Goal: Task Accomplishment & Management: Manage account settings

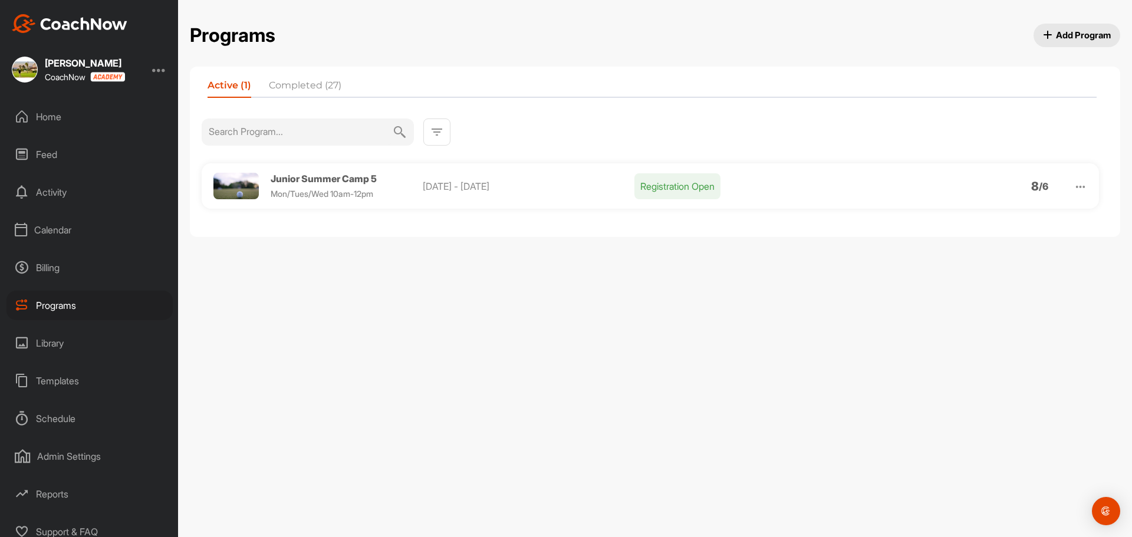
click at [91, 221] on div "Calendar" at bounding box center [89, 229] width 166 height 29
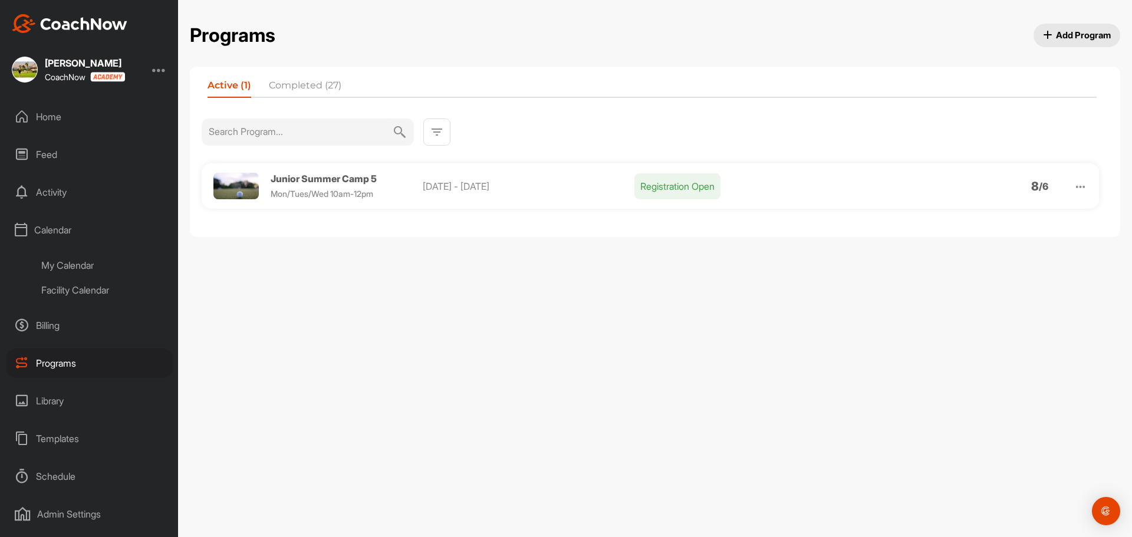
click at [1082, 185] on img at bounding box center [1081, 187] width 14 height 14
click at [982, 251] on li "Edit" at bounding box center [1013, 247] width 145 height 19
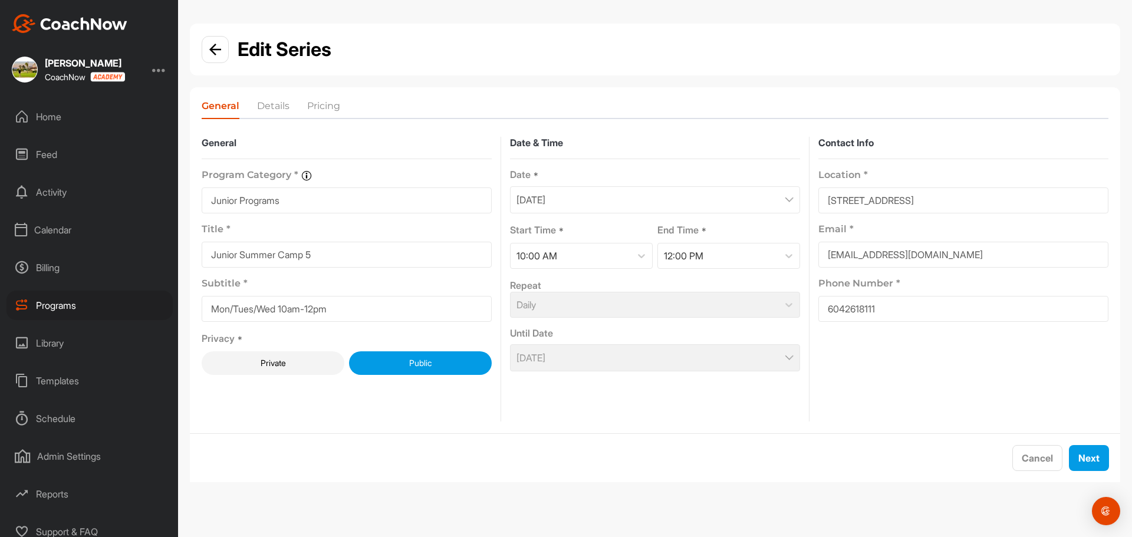
click at [266, 91] on div "General Details Pricing" at bounding box center [655, 106] width 931 height 38
click at [270, 96] on div "General Details Pricing" at bounding box center [655, 106] width 931 height 38
click at [281, 110] on li "Details" at bounding box center [273, 108] width 32 height 19
click at [277, 109] on li "Details" at bounding box center [273, 108] width 32 height 19
click at [320, 104] on li "Pricing" at bounding box center [323, 108] width 33 height 19
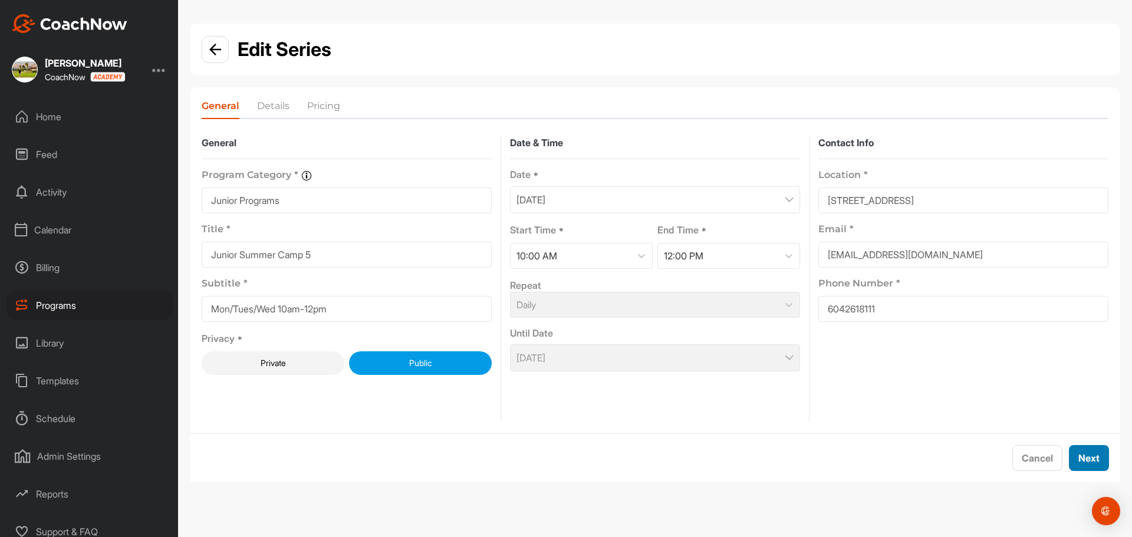
click at [1085, 455] on button "Next" at bounding box center [1089, 458] width 40 height 26
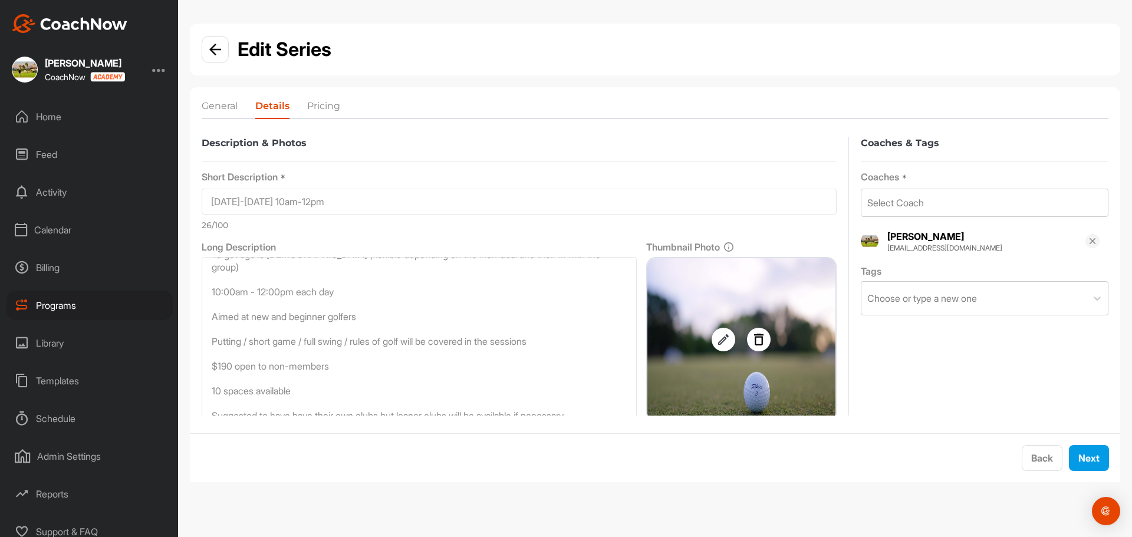
scroll to position [28, 0]
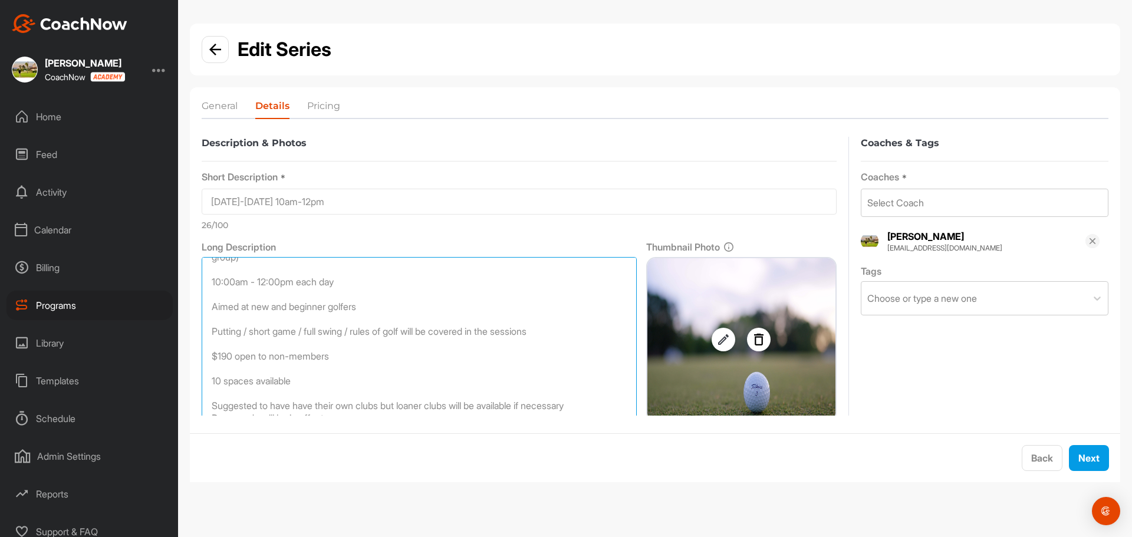
click at [219, 366] on textarea "Target age is [DEMOGRAPHIC_DATA] (flexible depending on the individual and thei…" at bounding box center [419, 339] width 435 height 165
drag, startPoint x: 308, startPoint y: 369, endPoint x: 203, endPoint y: 376, distance: 105.2
click at [203, 376] on textarea "Target age is [DEMOGRAPHIC_DATA] (flexible depending on the individual and thei…" at bounding box center [419, 339] width 435 height 165
drag, startPoint x: 212, startPoint y: 369, endPoint x: 320, endPoint y: 368, distance: 107.9
click at [320, 368] on textarea "Target age is [DEMOGRAPHIC_DATA] (flexible depending on the individual and thei…" at bounding box center [419, 339] width 435 height 165
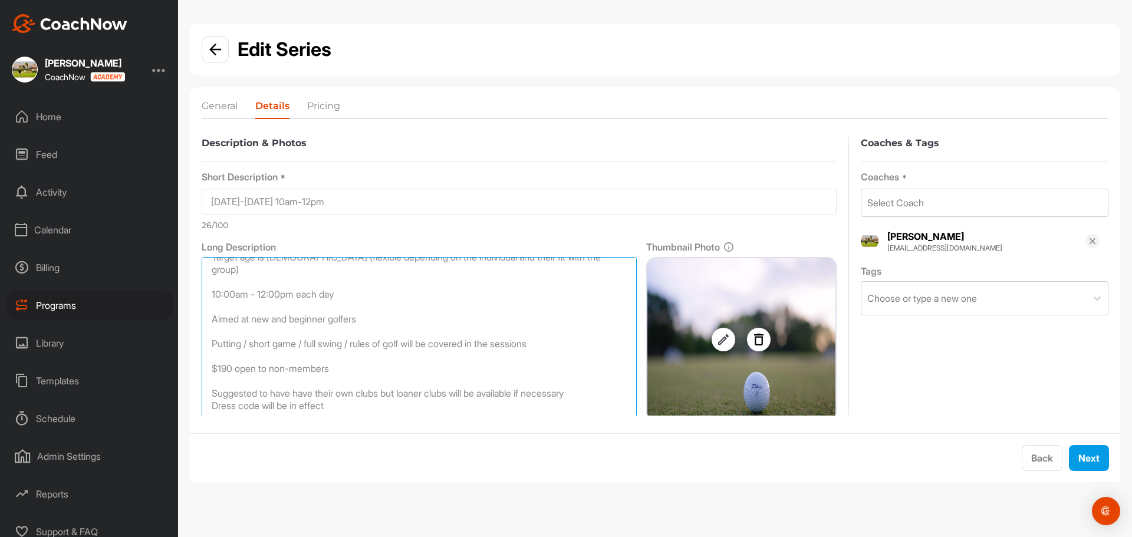
scroll to position [4, 0]
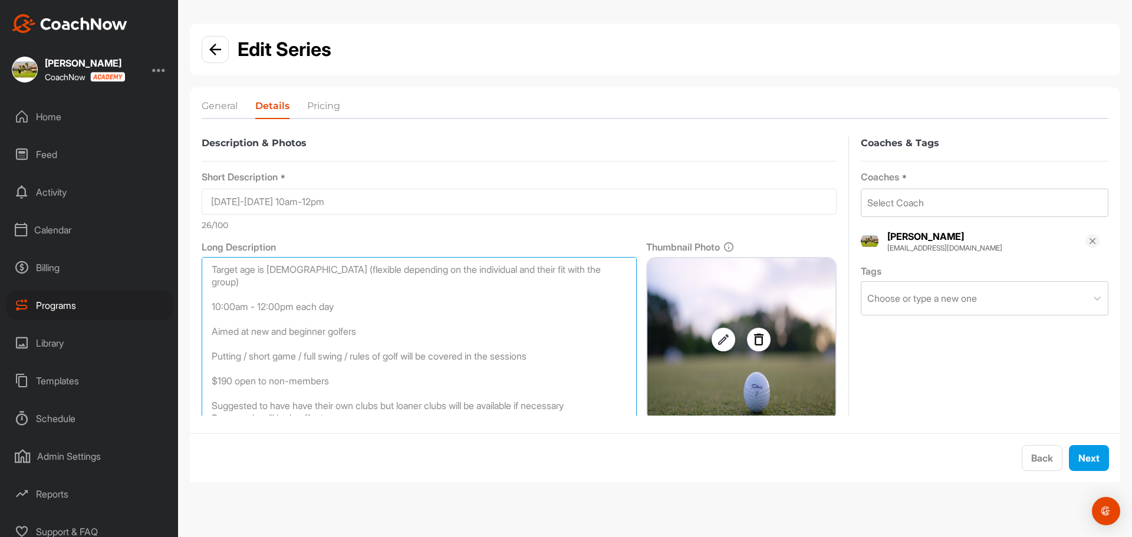
click at [238, 372] on textarea "Target age is [DEMOGRAPHIC_DATA] (flexible depending on the individual and thei…" at bounding box center [419, 339] width 435 height 165
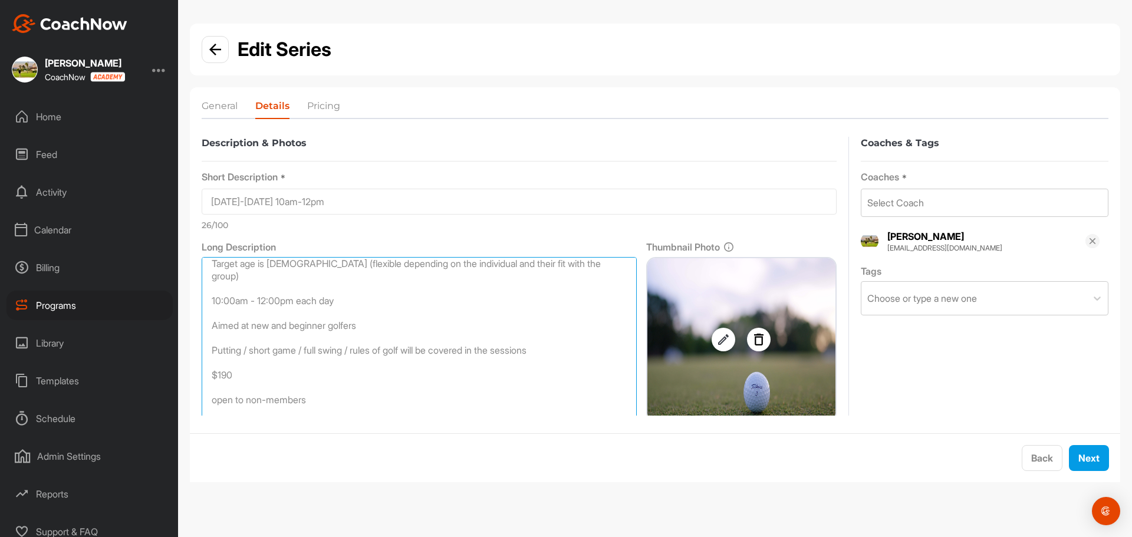
scroll to position [0, 0]
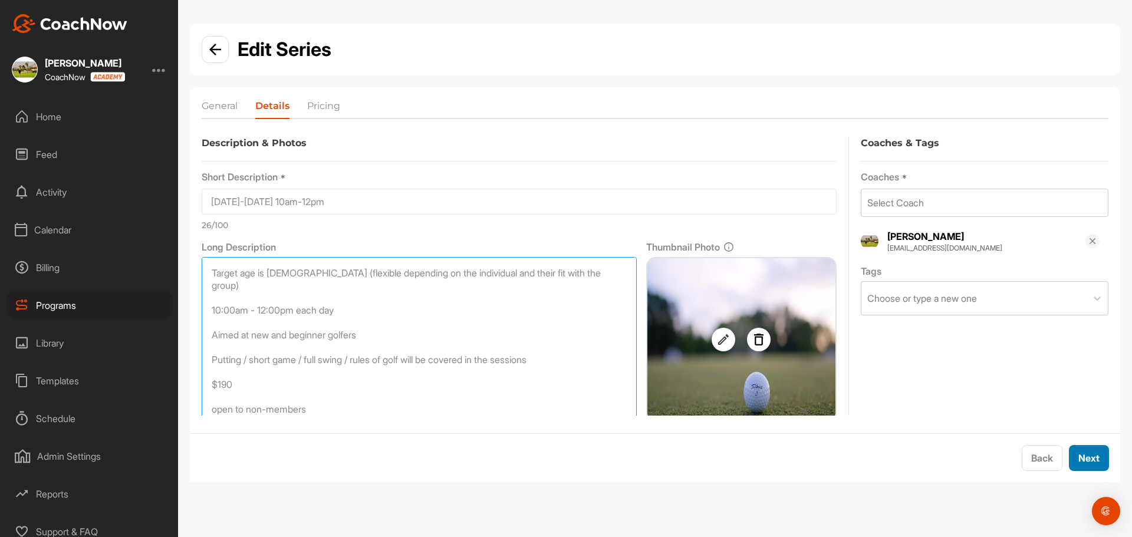
type textarea "Target age is [DEMOGRAPHIC_DATA] (flexible depending on the individual and thei…"
click at [1081, 454] on button "Next" at bounding box center [1089, 458] width 40 height 26
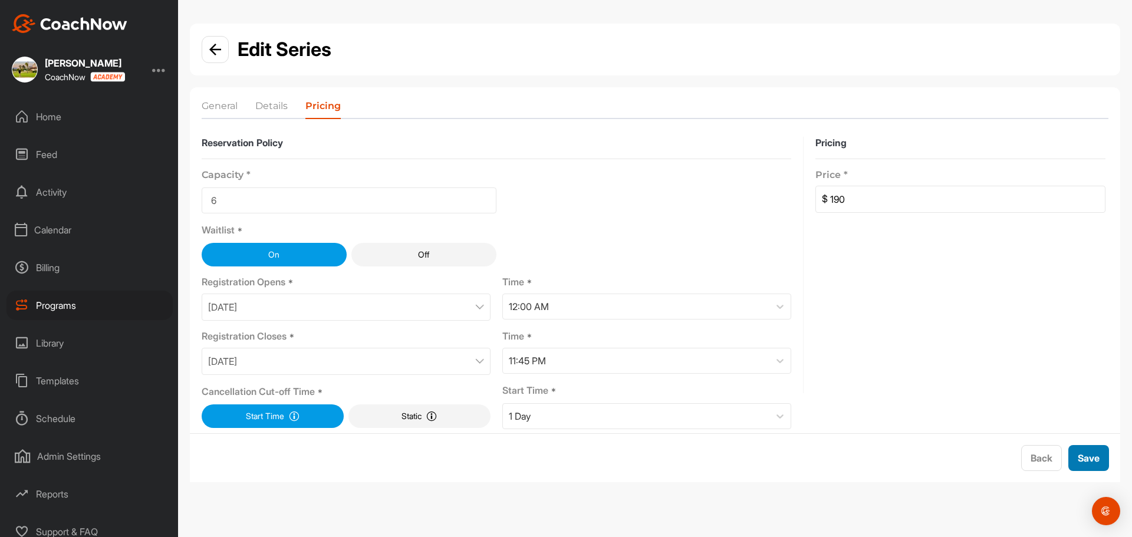
click at [1081, 454] on button "Save" at bounding box center [1089, 458] width 41 height 26
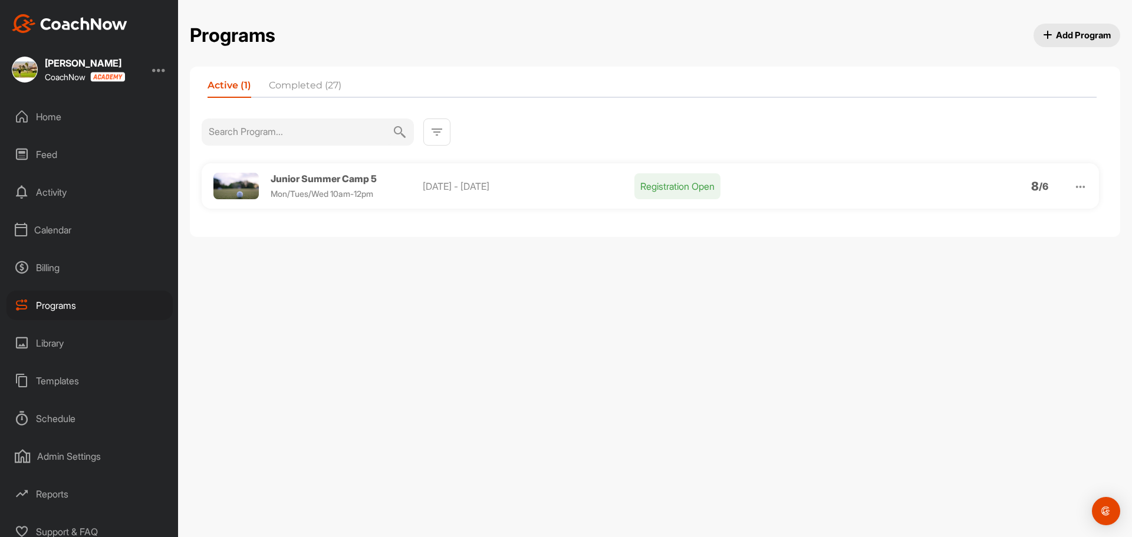
click at [63, 193] on div "Activity" at bounding box center [89, 192] width 166 height 29
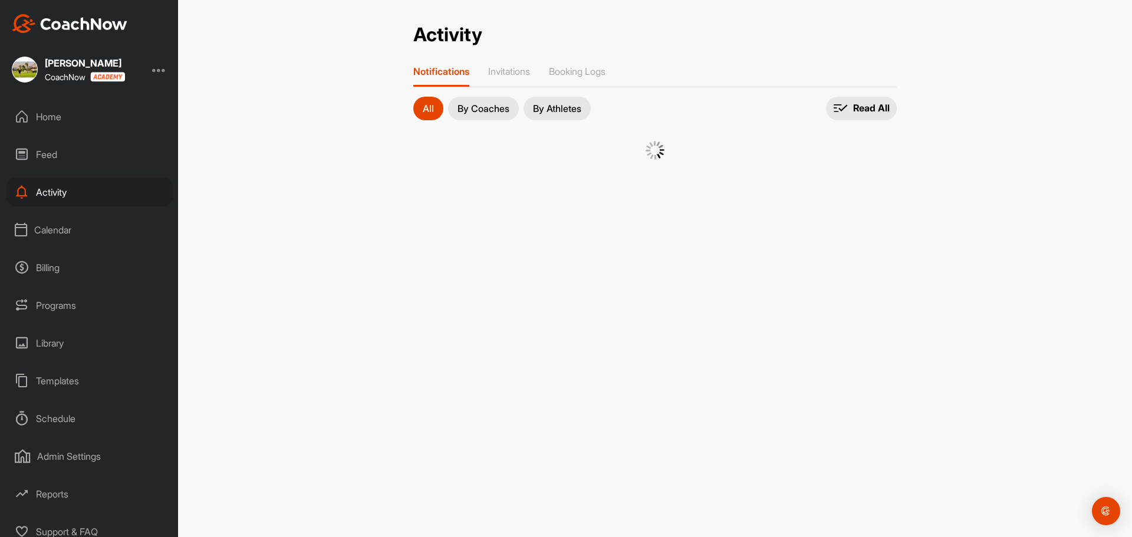
click at [65, 226] on div "Calendar" at bounding box center [89, 229] width 166 height 29
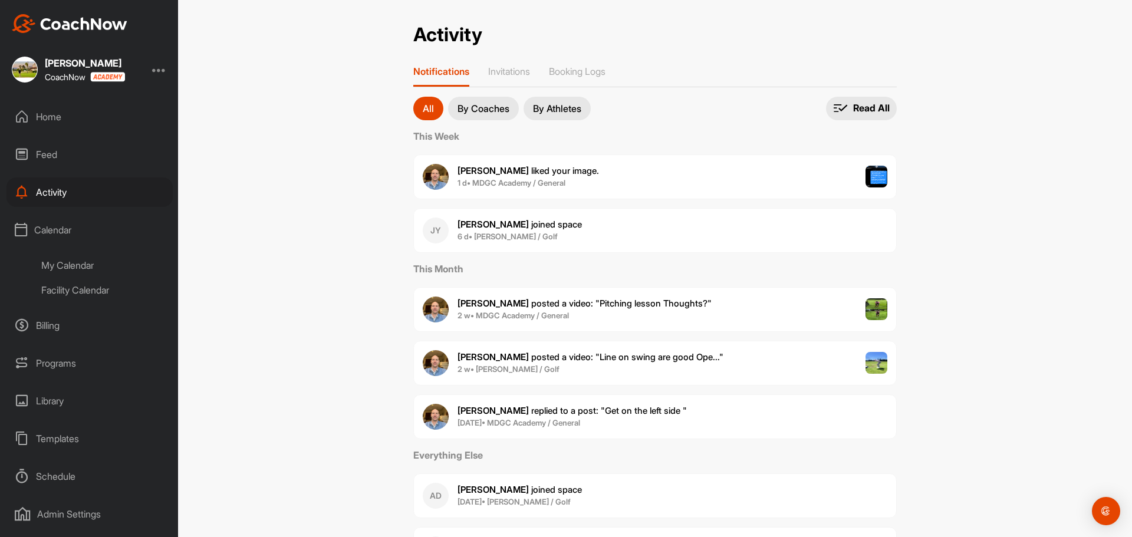
click at [91, 263] on div "My Calendar" at bounding box center [103, 265] width 140 height 25
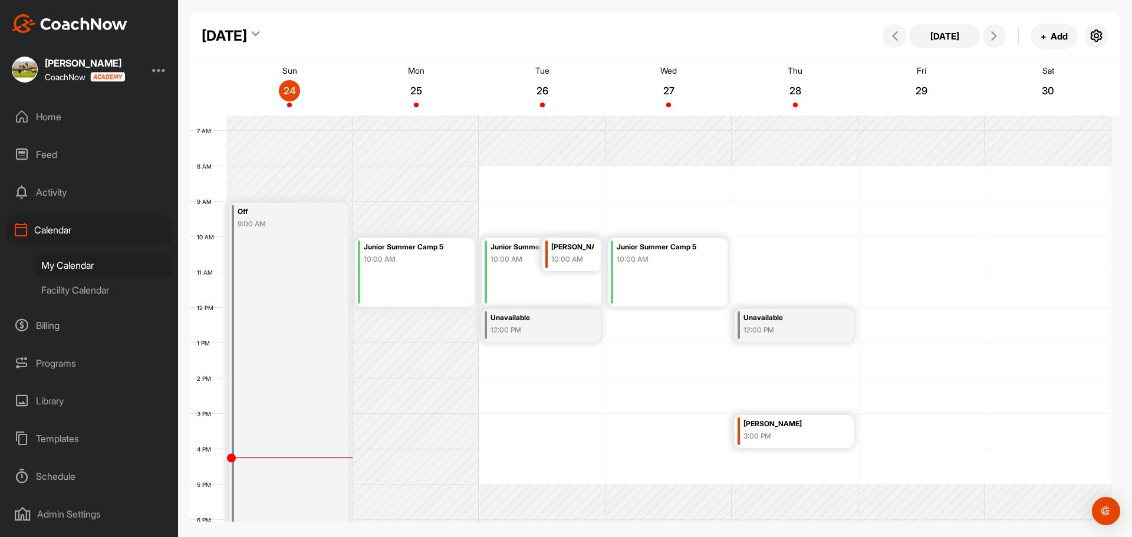
scroll to position [204, 0]
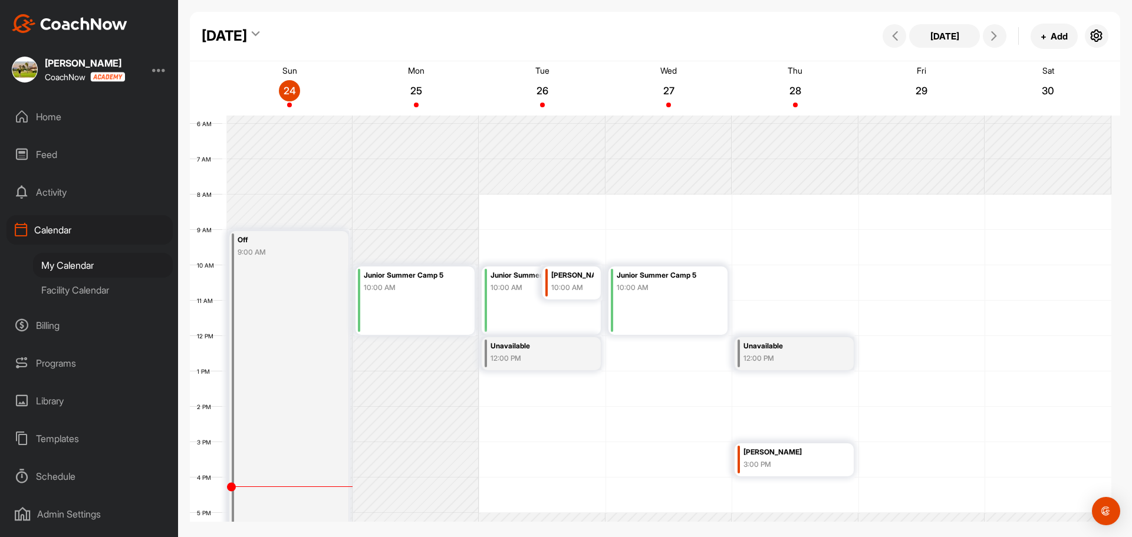
click at [558, 287] on div "10:00 AM" at bounding box center [572, 288] width 42 height 11
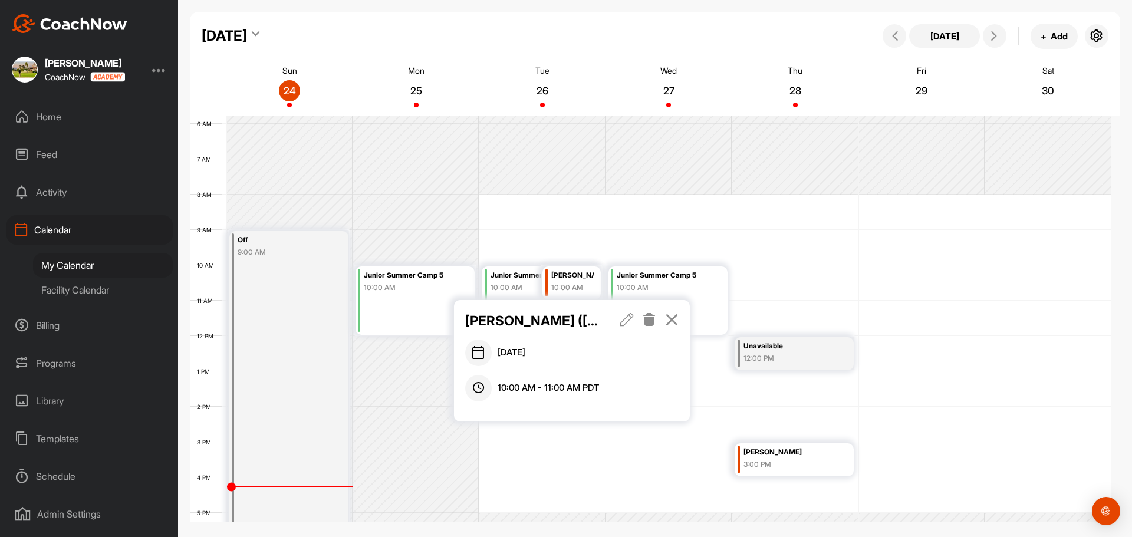
click at [556, 319] on p "[PERSON_NAME] ([PERSON_NAME]) [PERSON_NAME]" at bounding box center [531, 321] width 133 height 20
click at [676, 321] on icon at bounding box center [672, 319] width 14 height 13
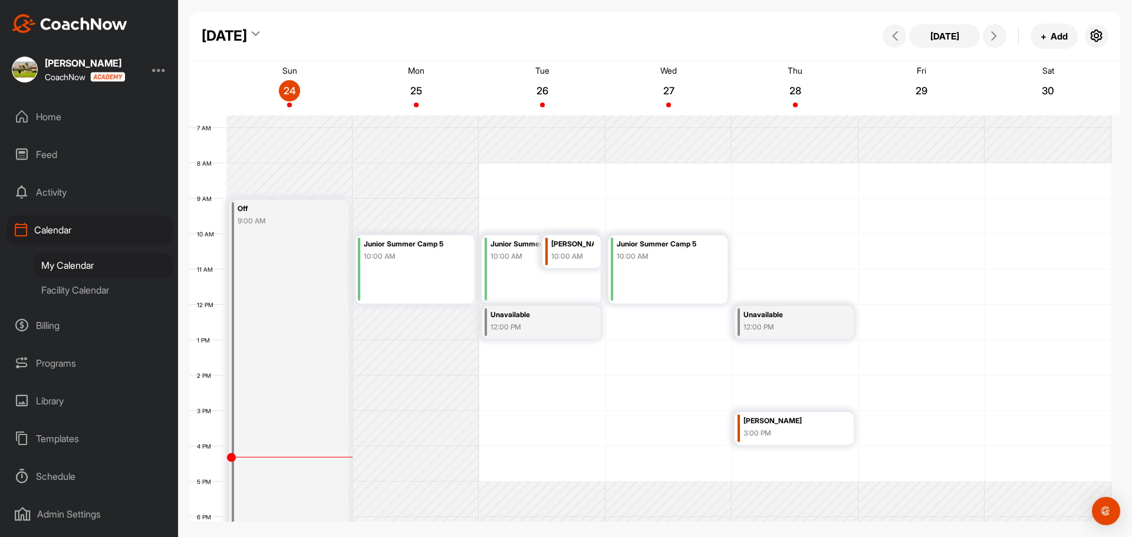
scroll to position [263, 0]
